Goal: Task Accomplishment & Management: Use online tool/utility

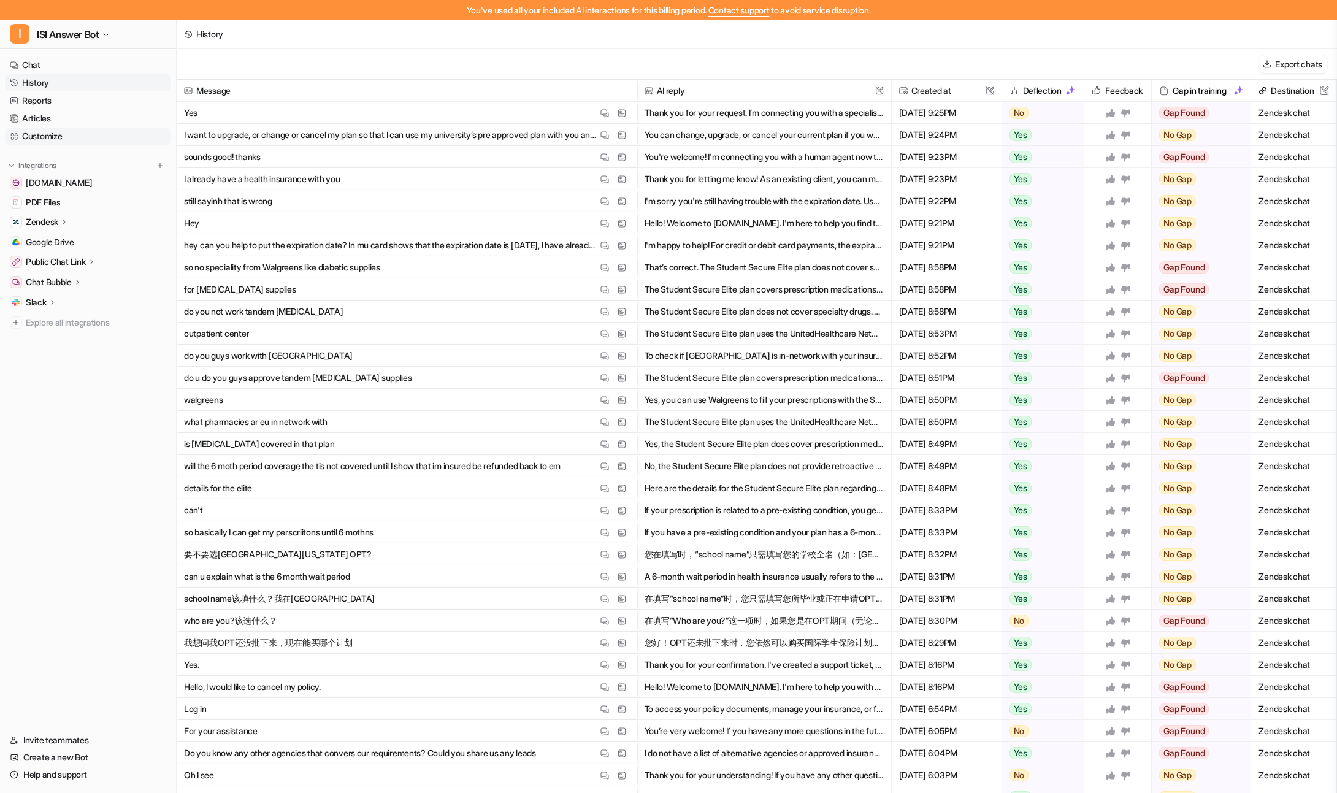
click at [43, 137] on link "Customize" at bounding box center [88, 136] width 166 height 17
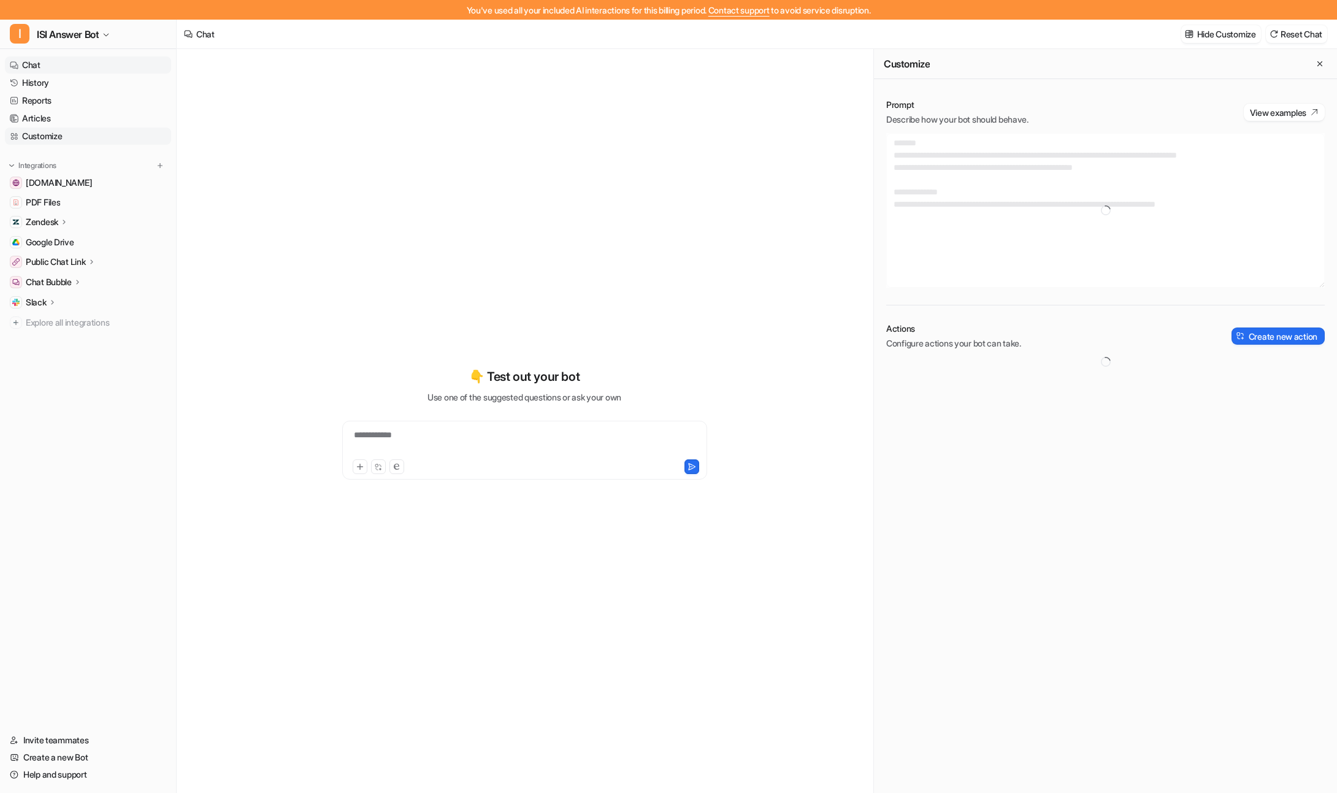
type textarea "**********"
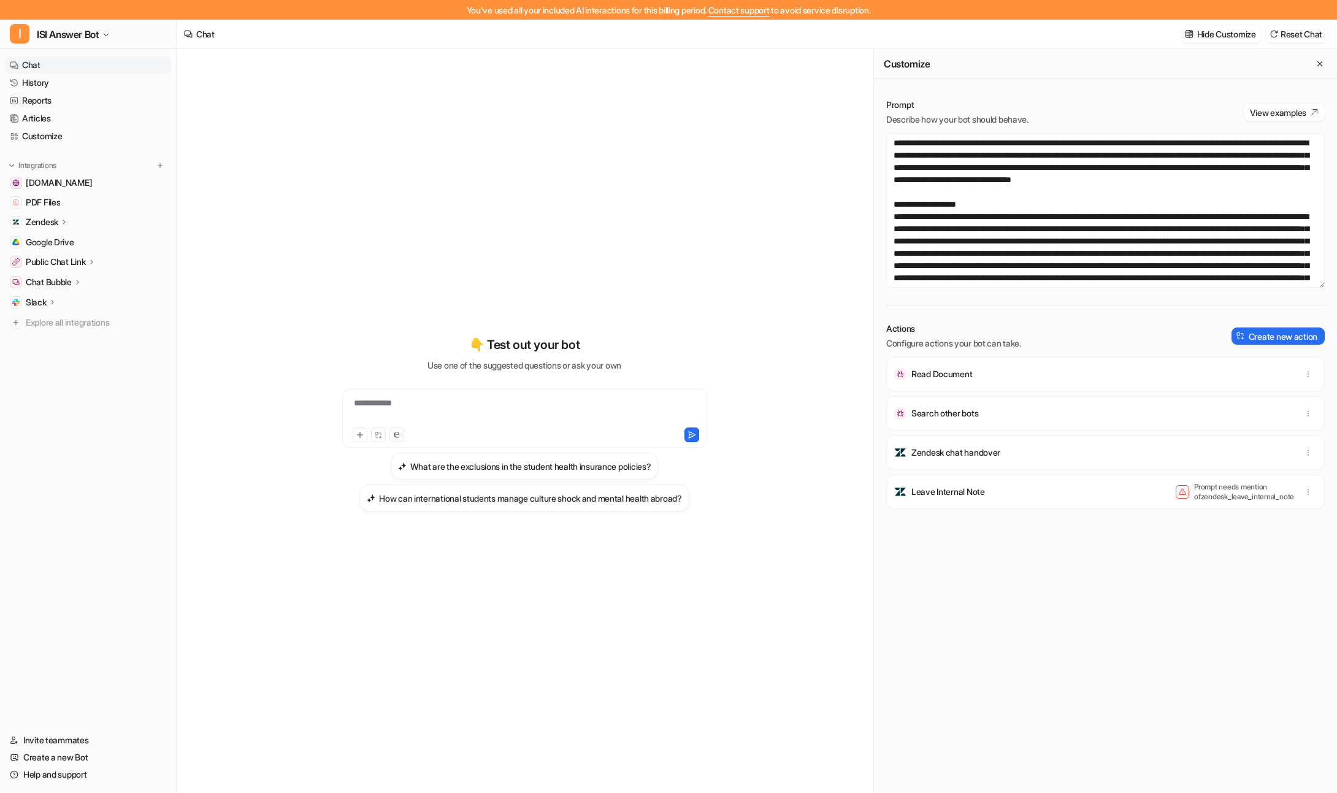
click at [751, 163] on div "**********" at bounding box center [524, 431] width 471 height 764
